Goal: Find specific page/section

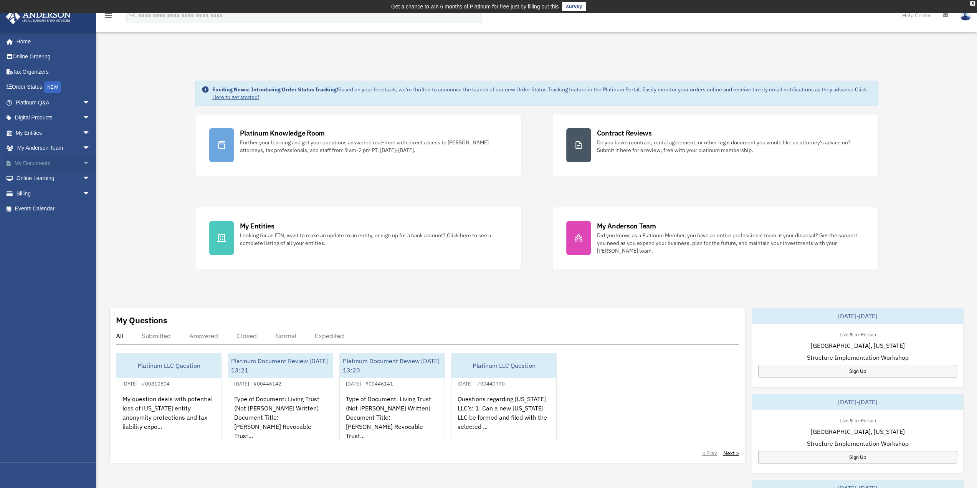
click at [83, 160] on span "arrow_drop_down" at bounding box center [90, 163] width 15 height 16
click at [41, 205] on link "Forms Library" at bounding box center [56, 208] width 91 height 15
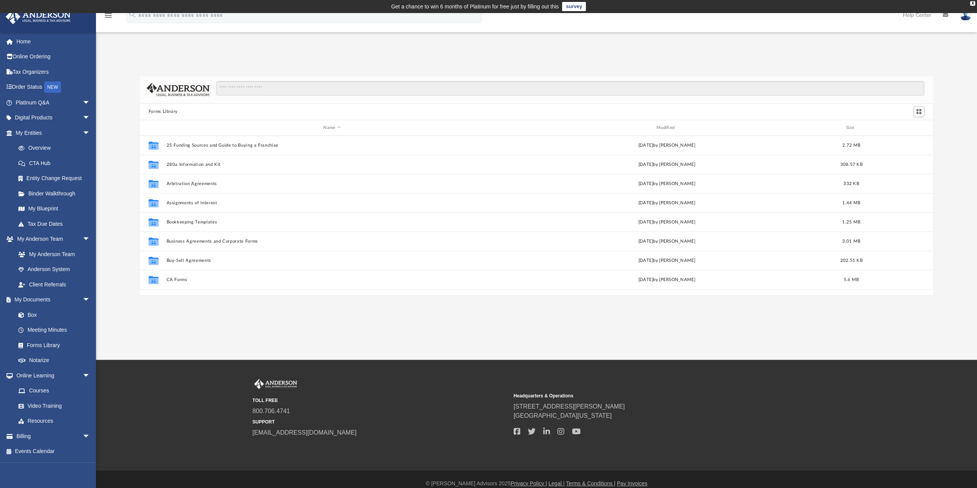
scroll to position [168, 787]
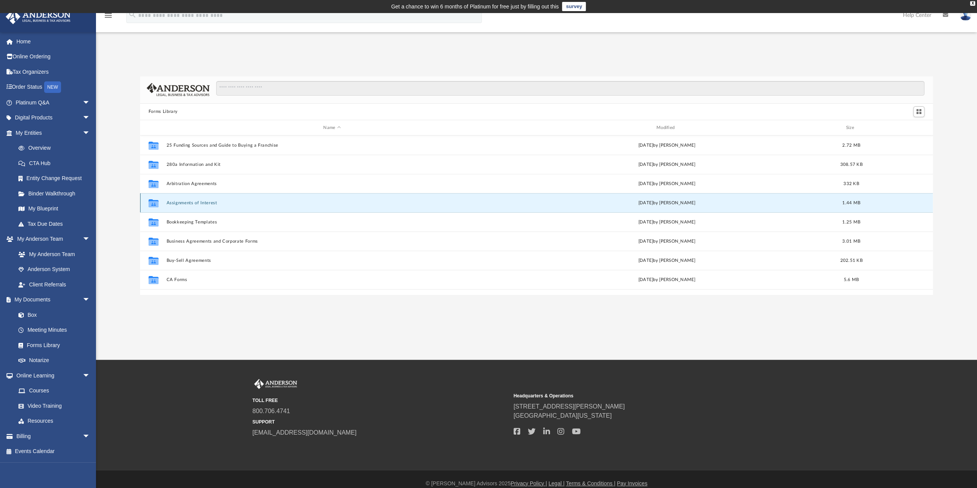
click at [173, 203] on button "Assignments of Interest" at bounding box center [331, 202] width 331 height 5
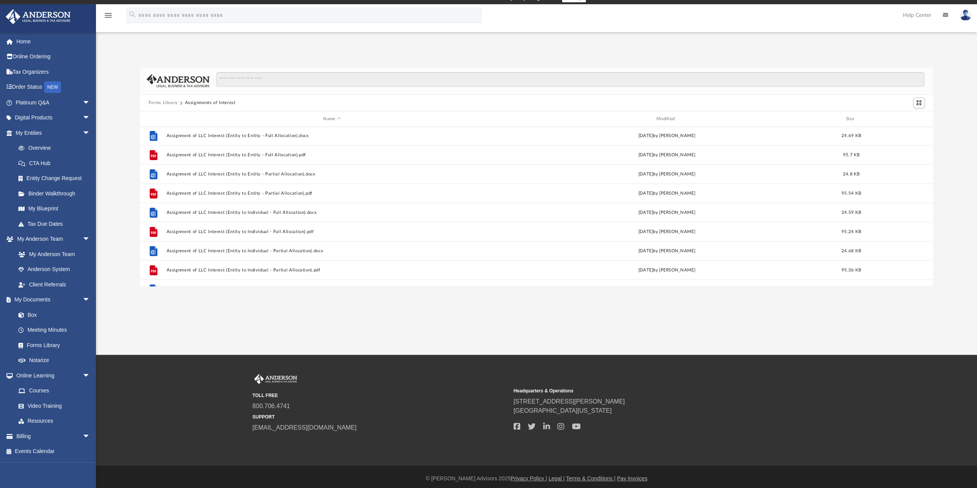
scroll to position [0, 0]
click at [164, 104] on button "Forms Library" at bounding box center [163, 102] width 29 height 7
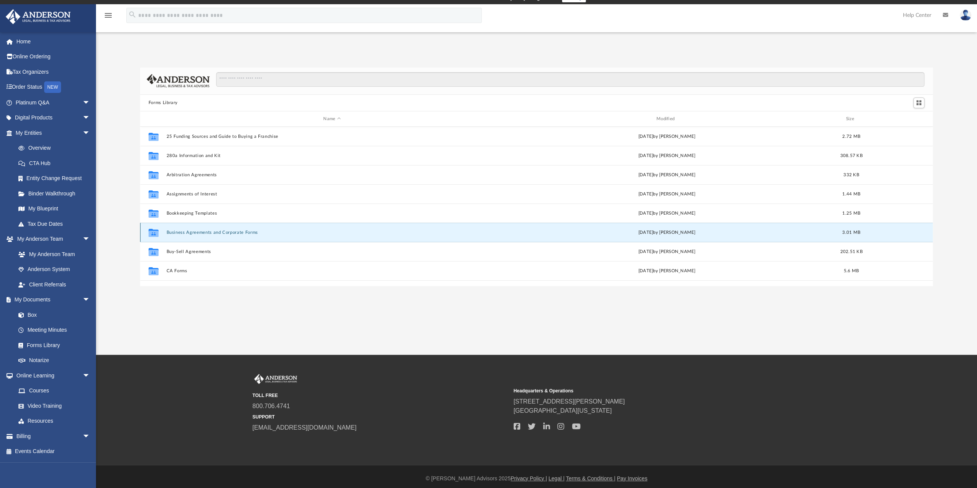
click at [192, 232] on button "Business Agreements and Corporate Forms" at bounding box center [331, 232] width 331 height 5
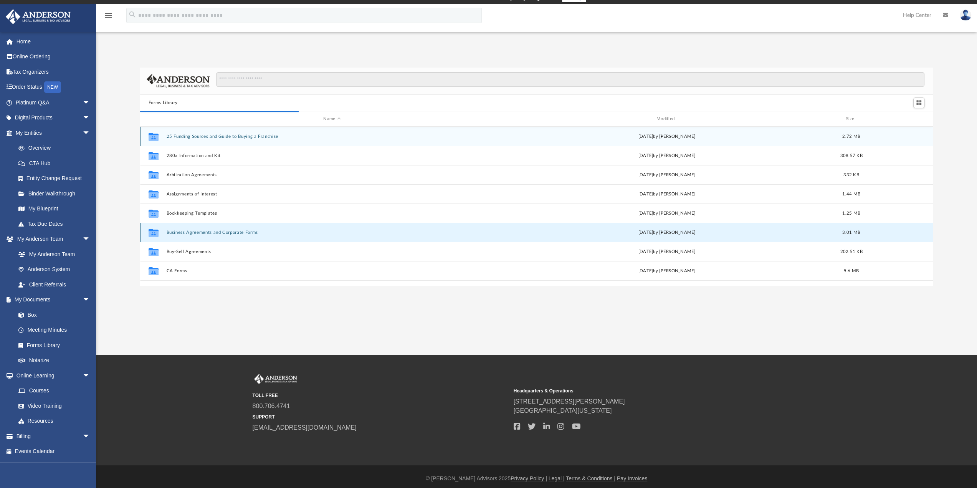
scroll to position [6, 6]
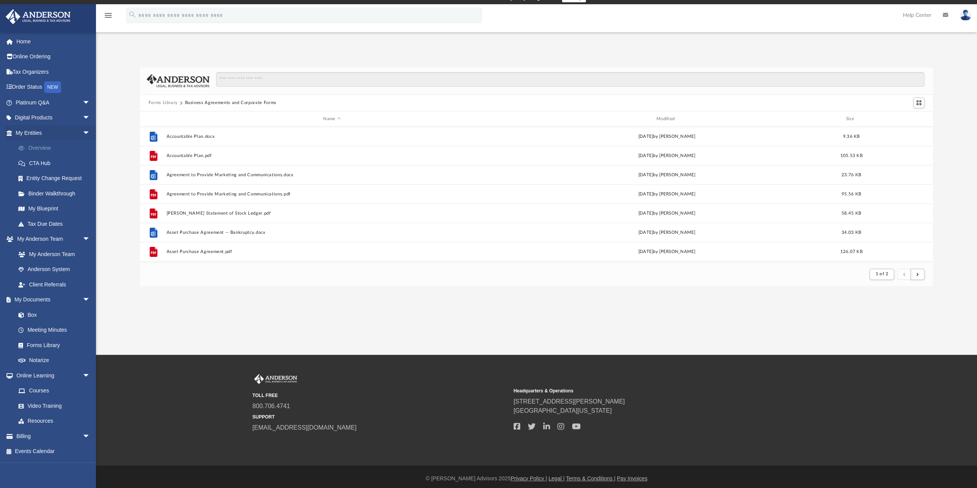
click at [41, 146] on link "Overview" at bounding box center [56, 147] width 91 height 15
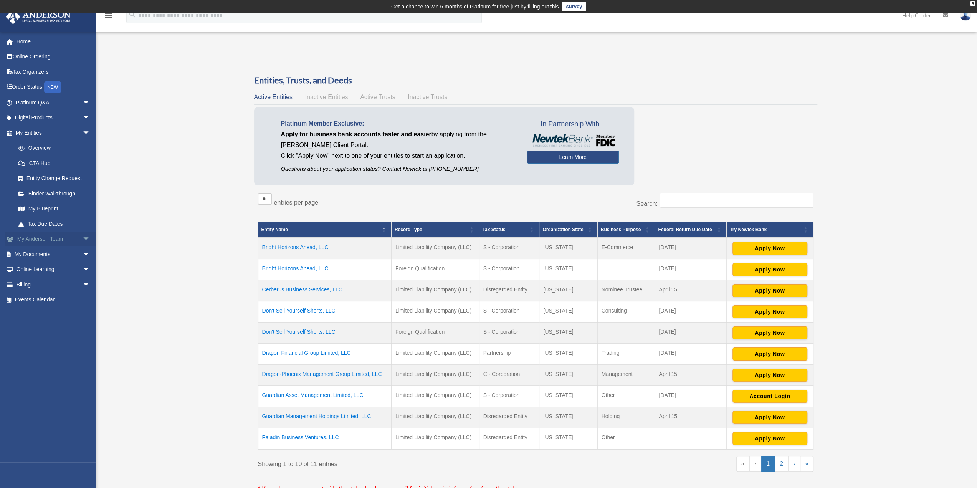
click at [42, 238] on link "My Anderson Team arrow_drop_down" at bounding box center [53, 238] width 96 height 15
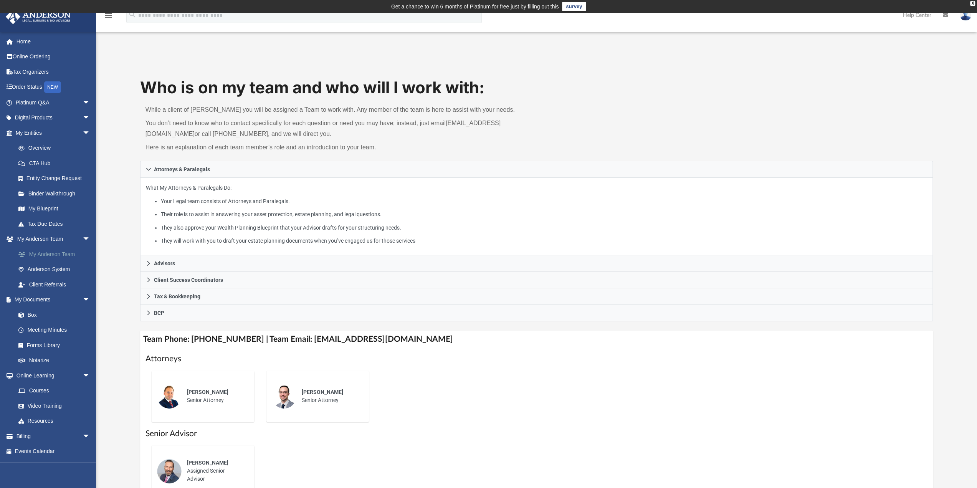
click at [55, 254] on link "My Anderson Team" at bounding box center [56, 253] width 91 height 15
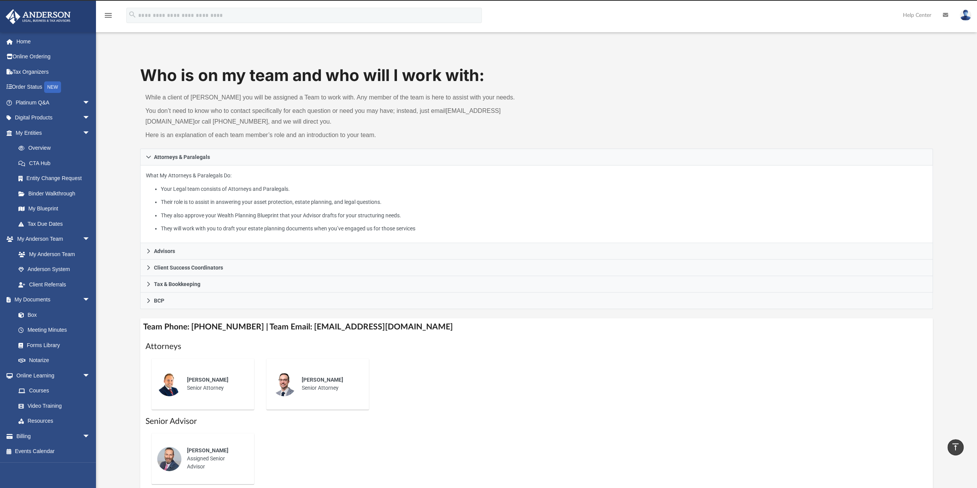
scroll to position [3, 0]
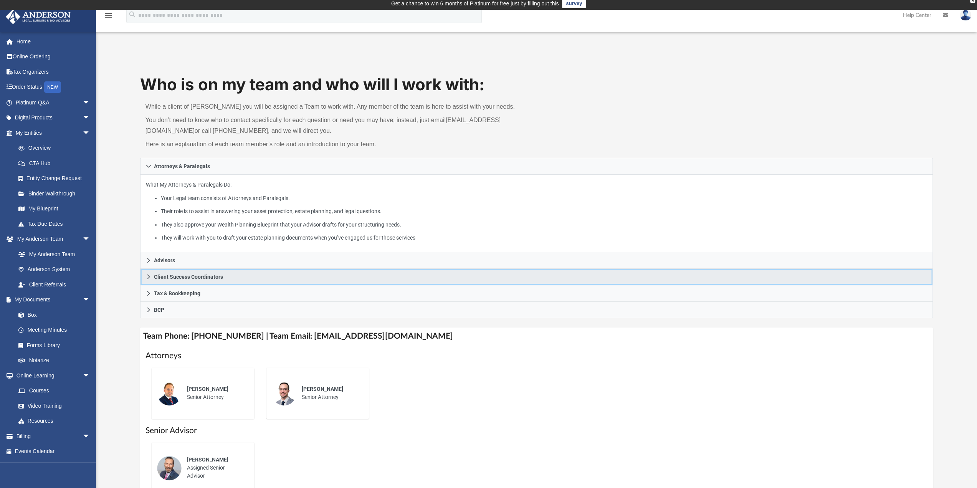
click at [150, 274] on icon at bounding box center [148, 276] width 5 height 5
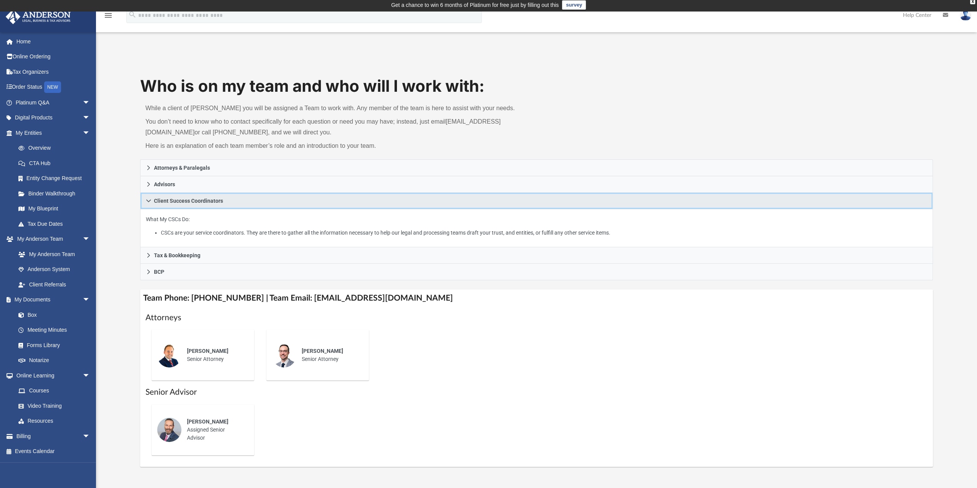
scroll to position [0, 0]
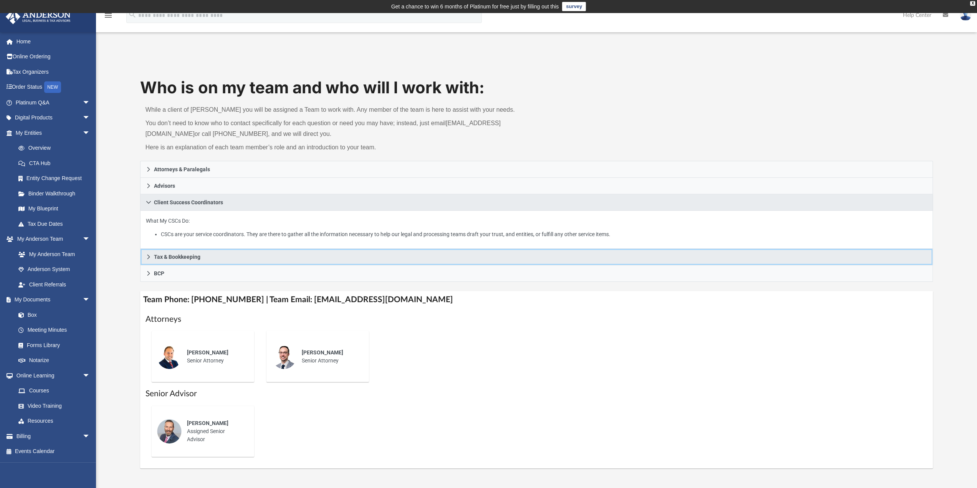
click at [149, 254] on icon at bounding box center [148, 256] width 5 height 5
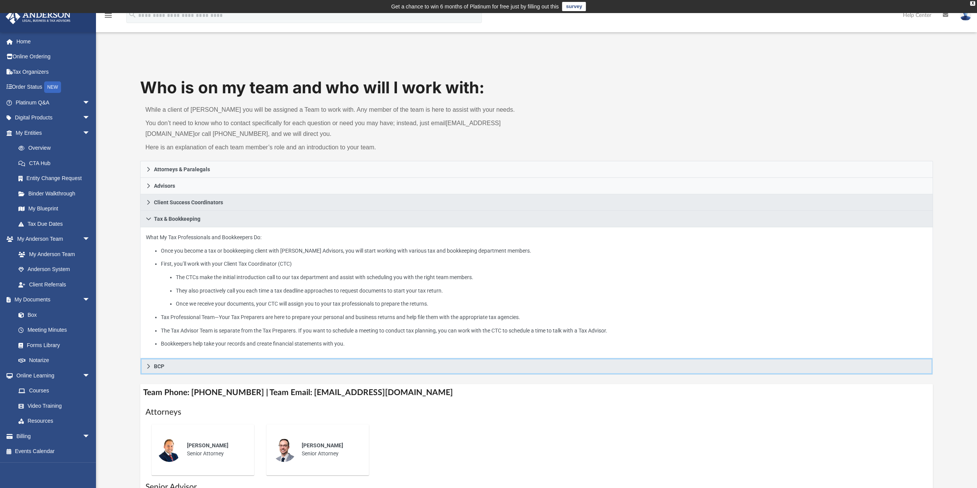
click at [149, 367] on icon at bounding box center [148, 365] width 5 height 5
